Goal: Information Seeking & Learning: Understand process/instructions

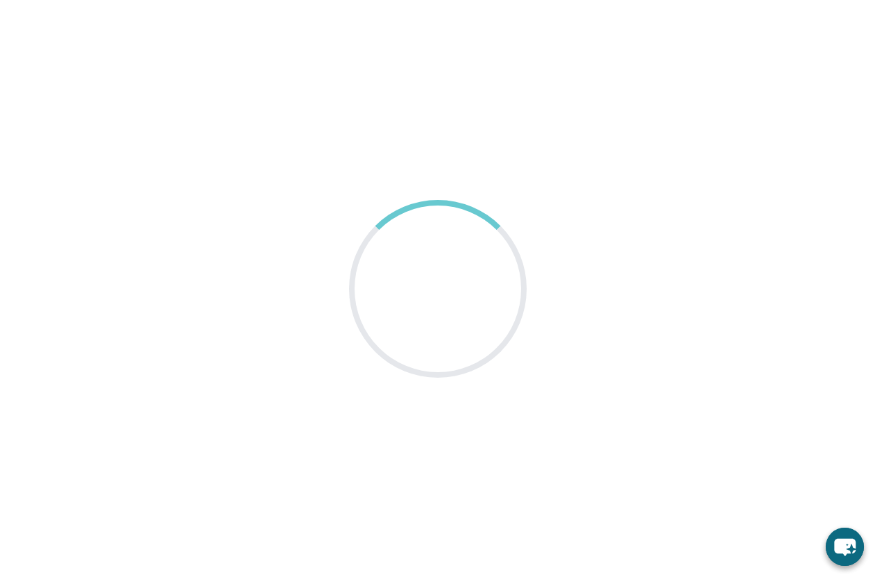
click at [856, 318] on main at bounding box center [437, 288] width 875 height 577
click at [812, 255] on main at bounding box center [437, 288] width 875 height 577
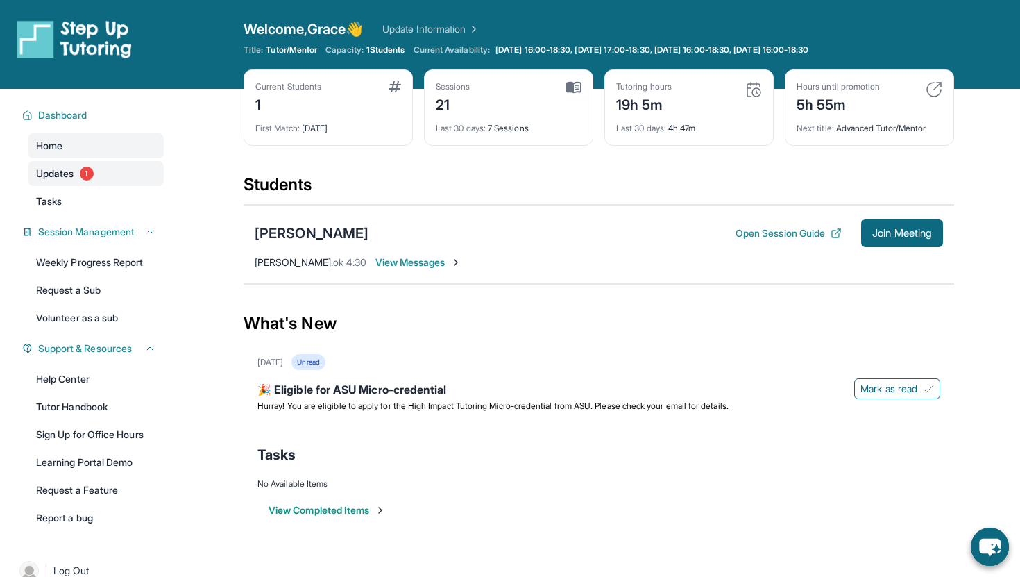
click at [80, 181] on link "Updates 1" at bounding box center [96, 173] width 136 height 25
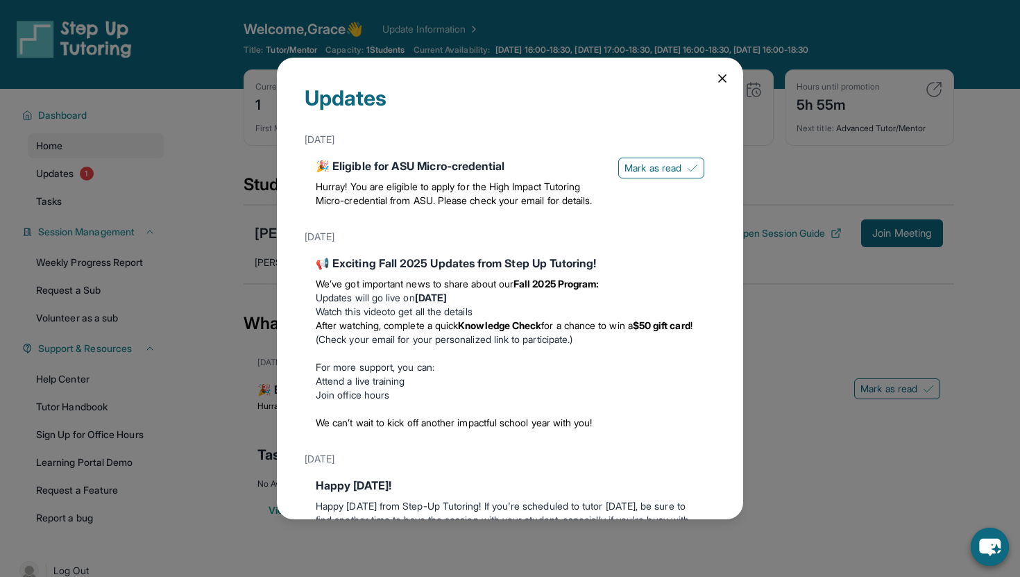
scroll to position [108, 0]
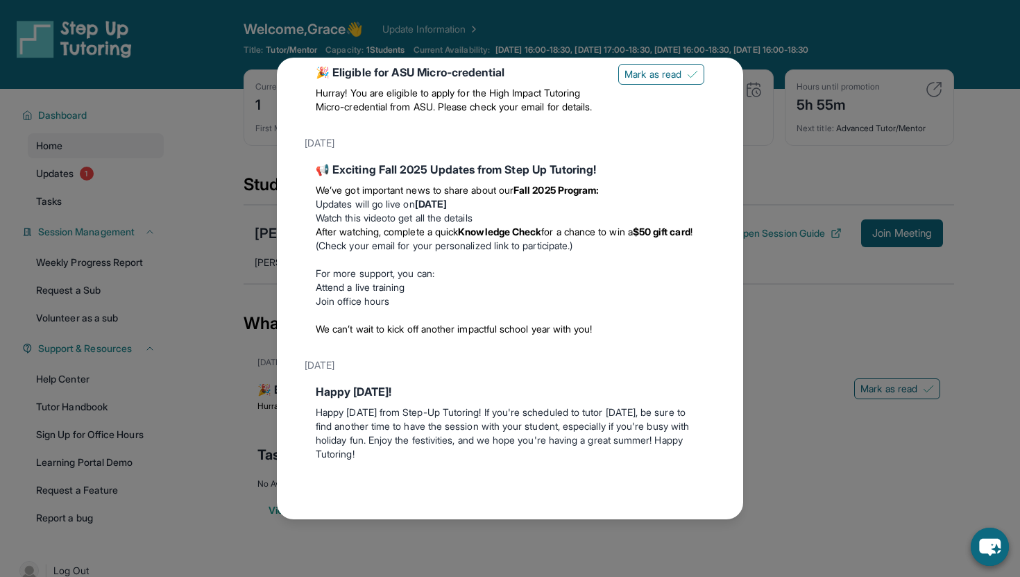
click at [216, 300] on div "Updates [DATE] 🎉 Eligible for ASU Micro-credential Hurray! You are eligible to …" at bounding box center [510, 288] width 1020 height 577
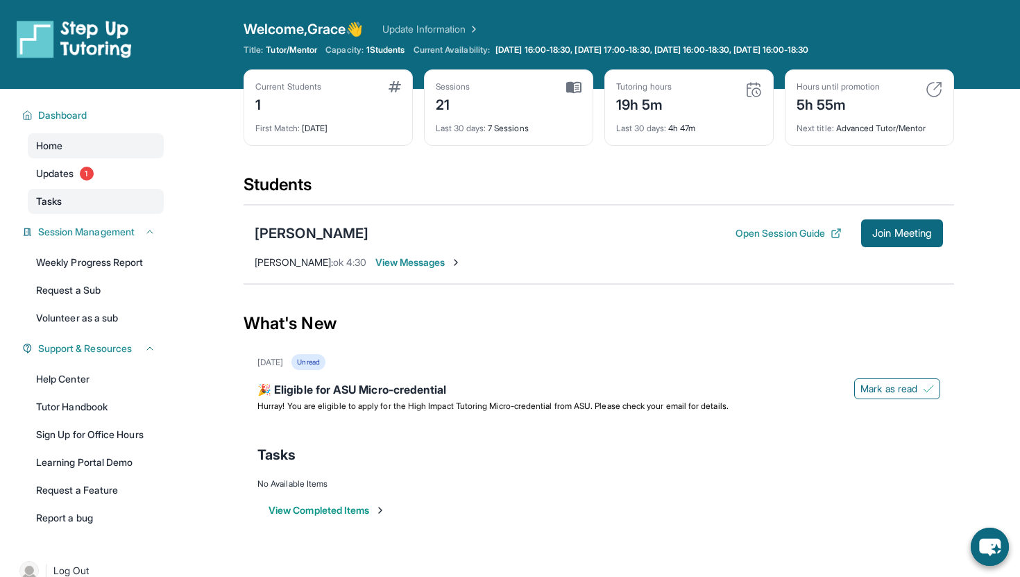
click at [104, 201] on link "Tasks" at bounding box center [96, 201] width 136 height 25
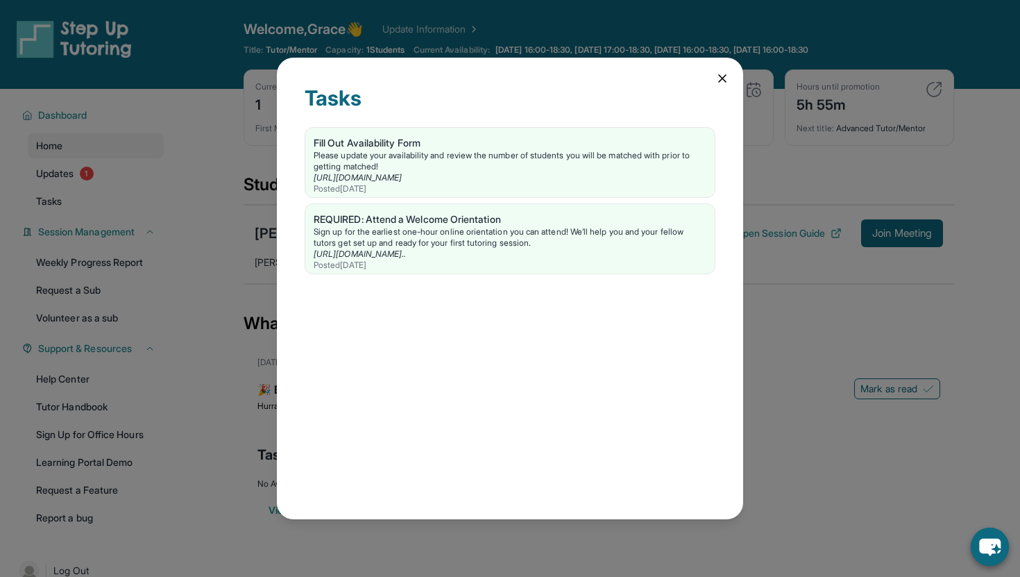
click at [122, 206] on div "Tasks Fill Out Availability Form Please update your availability and review the…" at bounding box center [510, 288] width 1020 height 577
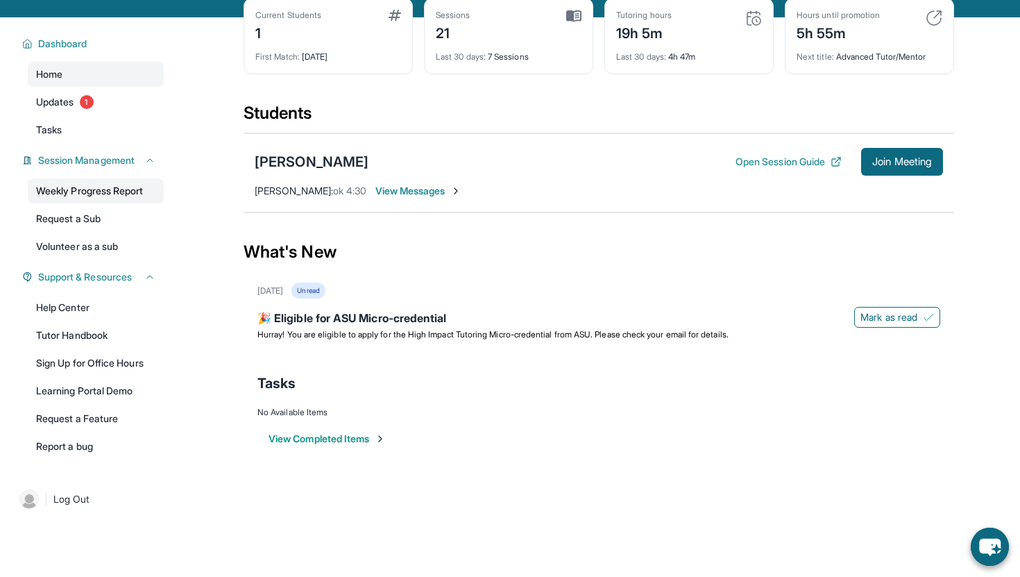
scroll to position [89, 0]
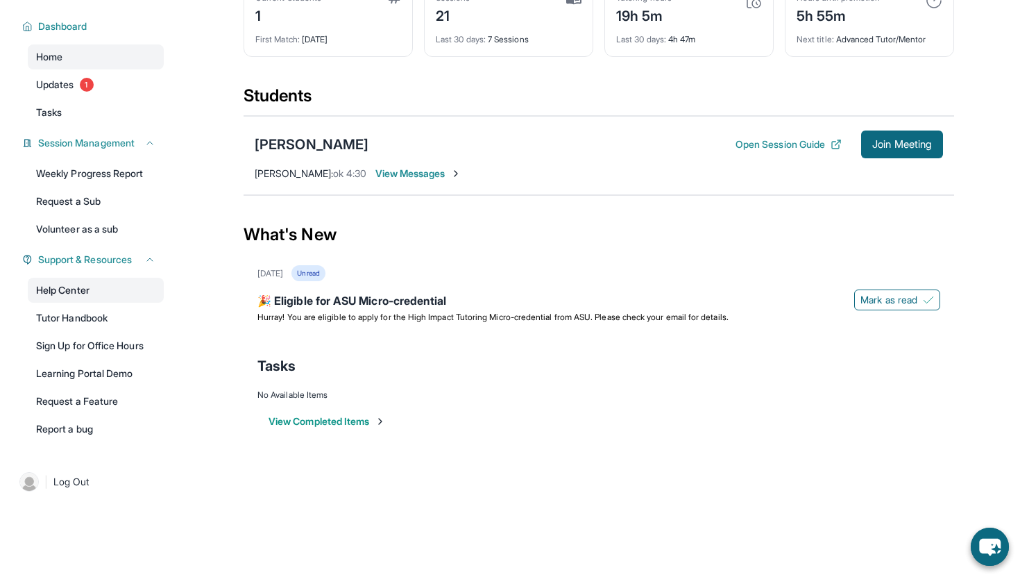
click at [133, 298] on link "Help Center" at bounding box center [96, 290] width 136 height 25
drag, startPoint x: 801, startPoint y: 146, endPoint x: 792, endPoint y: 249, distance: 103.7
click at [793, 250] on main "Current Students 1 First Match : [DATE] Sessions 21 Last 30 days : 7 Sessions T…" at bounding box center [599, 230] width 710 height 461
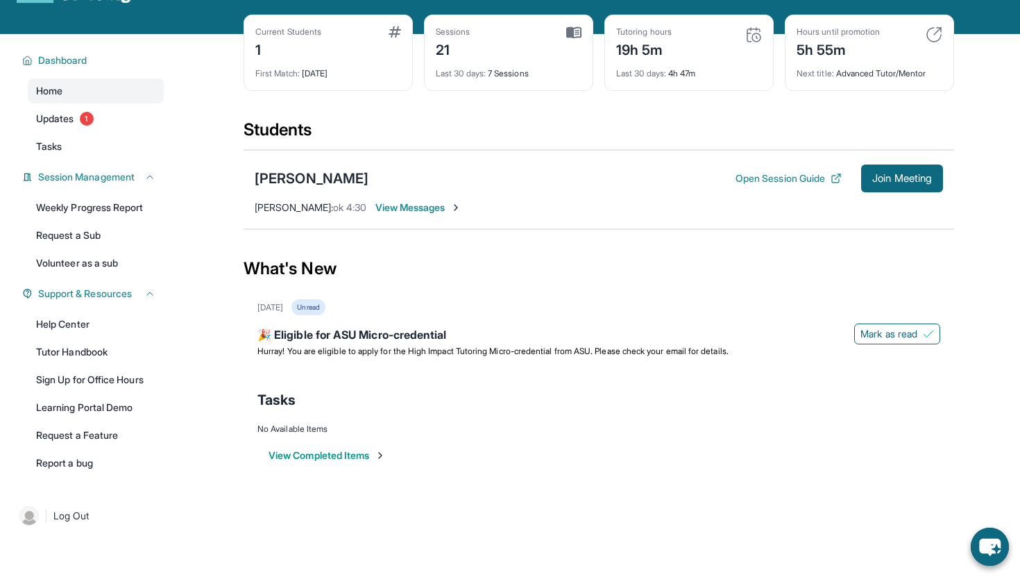
scroll to position [44, 0]
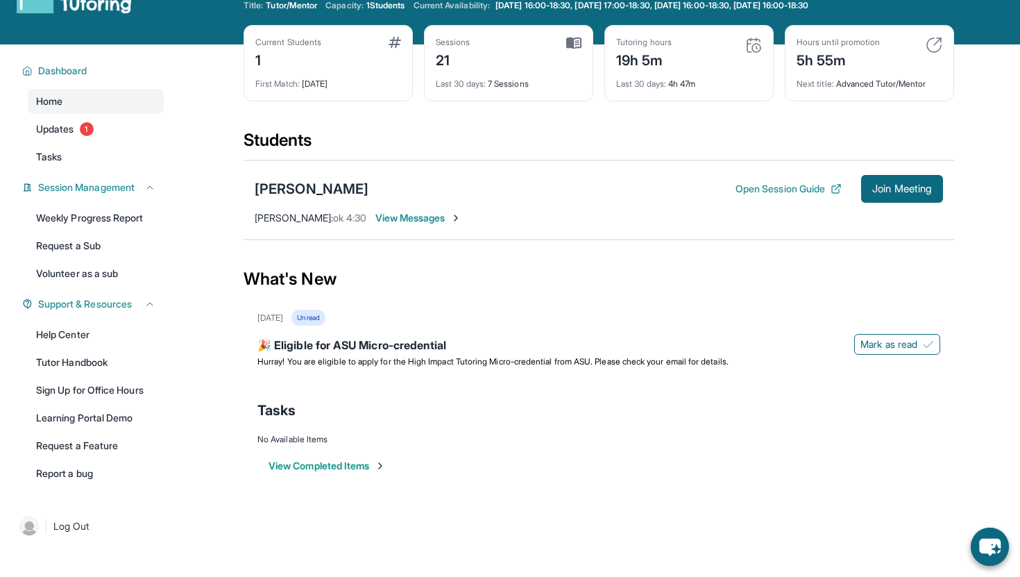
click at [788, 196] on div "Open Session Guide Join Meeting" at bounding box center [838, 189] width 207 height 28
click at [787, 188] on button "Open Session Guide" at bounding box center [788, 189] width 106 height 14
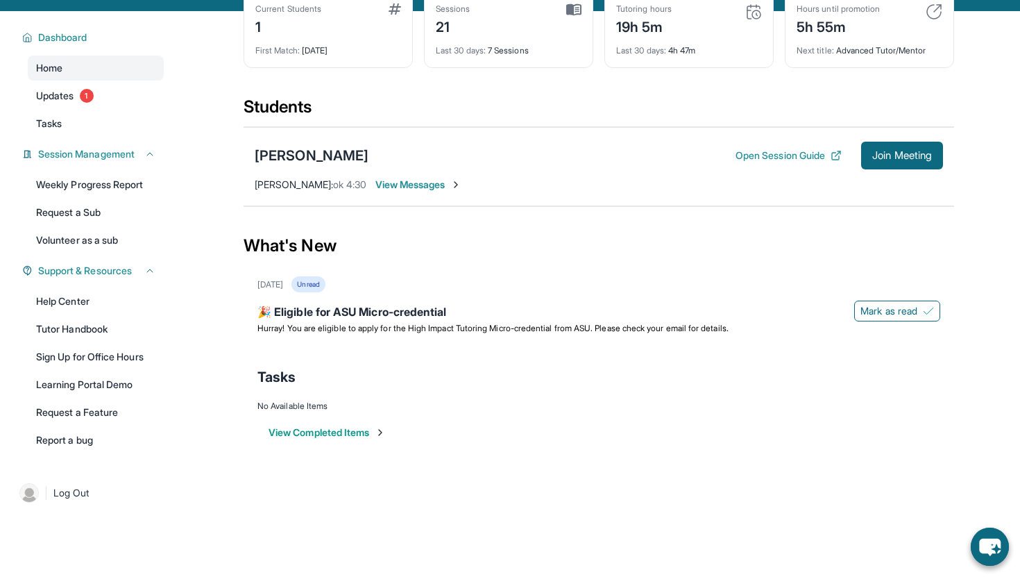
scroll to position [79, 0]
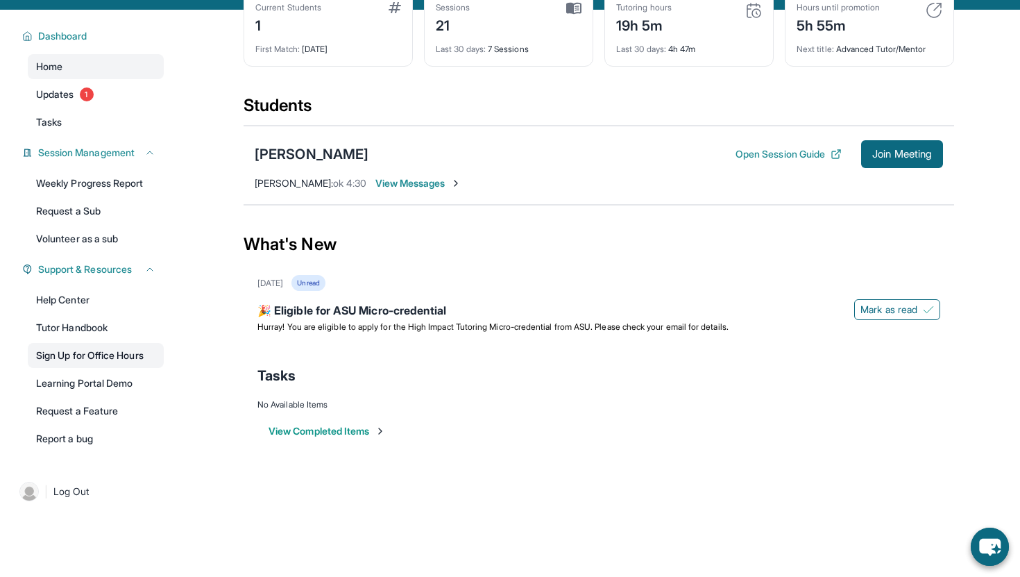
click at [141, 363] on link "Sign Up for Office Hours" at bounding box center [96, 355] width 136 height 25
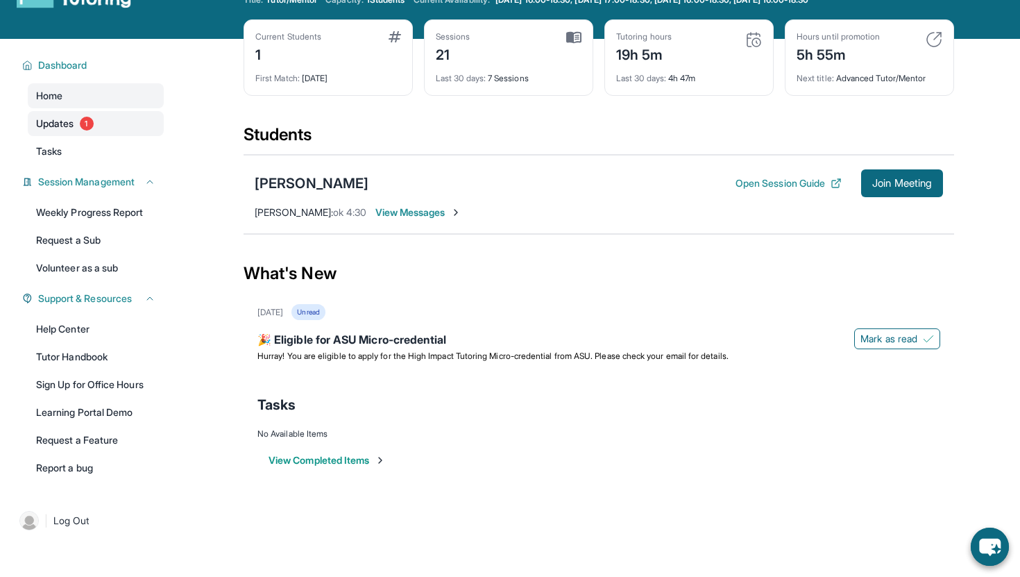
scroll to position [89, 0]
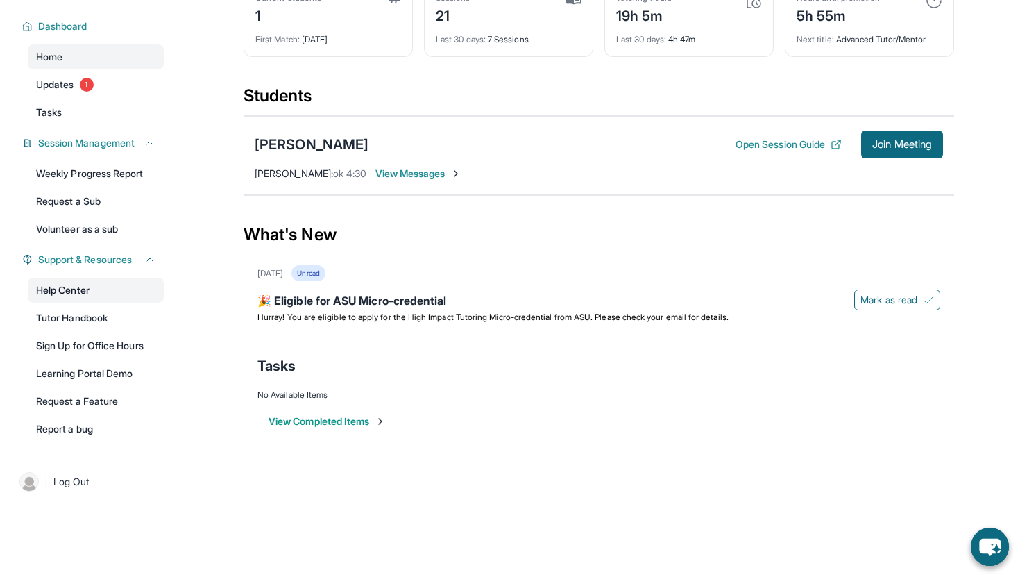
click at [108, 281] on link "Help Center" at bounding box center [96, 290] width 136 height 25
click at [922, 135] on button "Join Meeting" at bounding box center [902, 144] width 82 height 28
